Goal: Check status: Check status

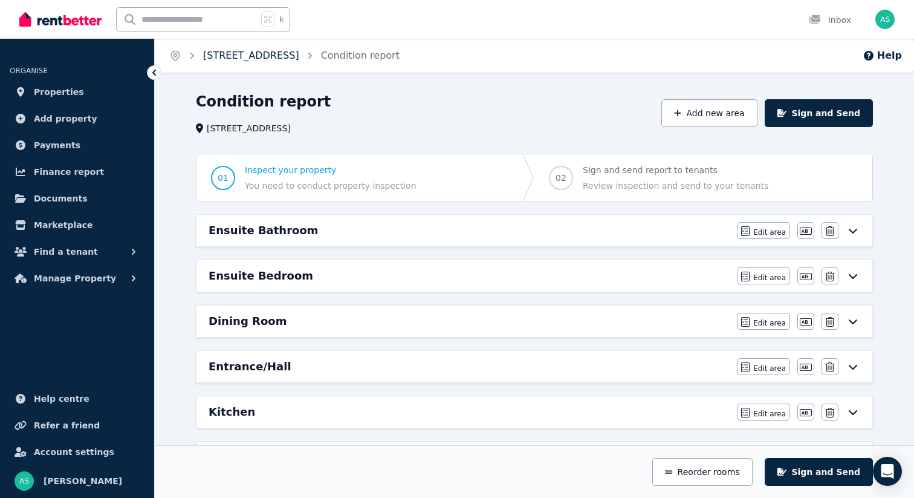
click at [210, 56] on link "[STREET_ADDRESS]" at bounding box center [251, 55] width 96 height 11
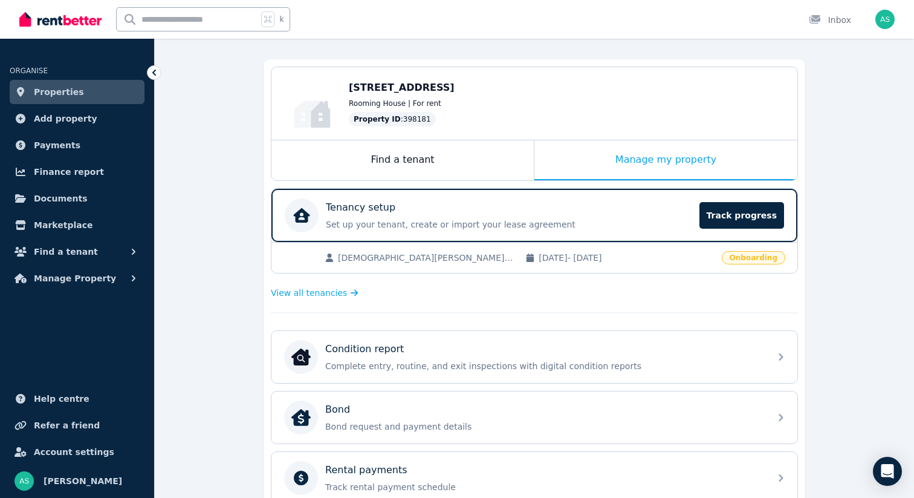
scroll to position [170, 0]
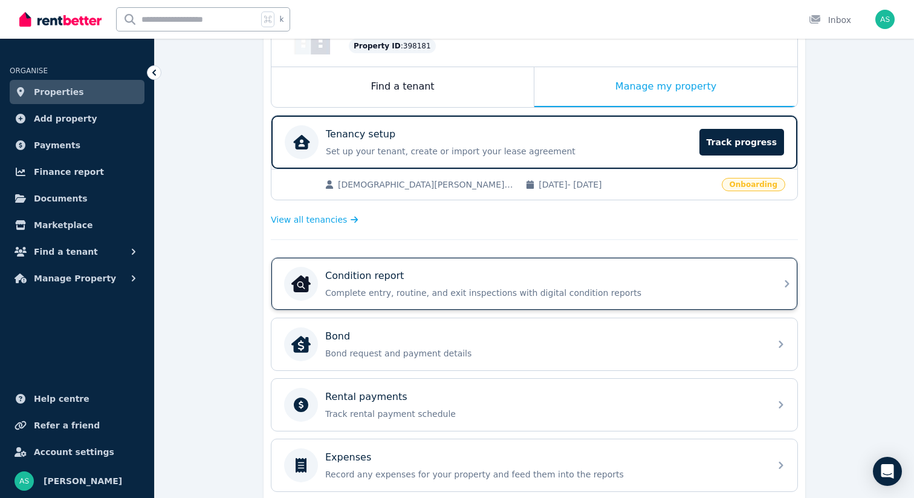
click at [779, 288] on div "Condition report Complete entry, routine, and exit inspections with digital con…" at bounding box center [535, 284] width 526 height 52
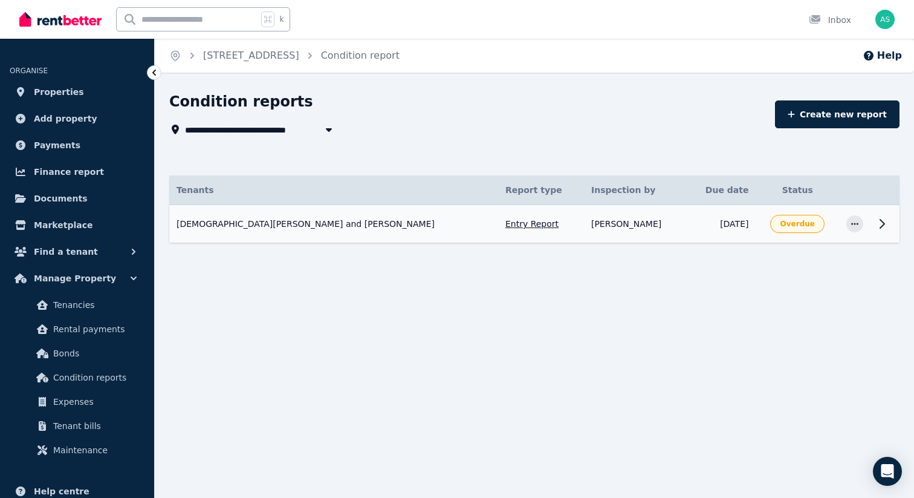
click at [881, 224] on icon at bounding box center [882, 224] width 15 height 15
